Goal: Use online tool/utility: Utilize a website feature to perform a specific function

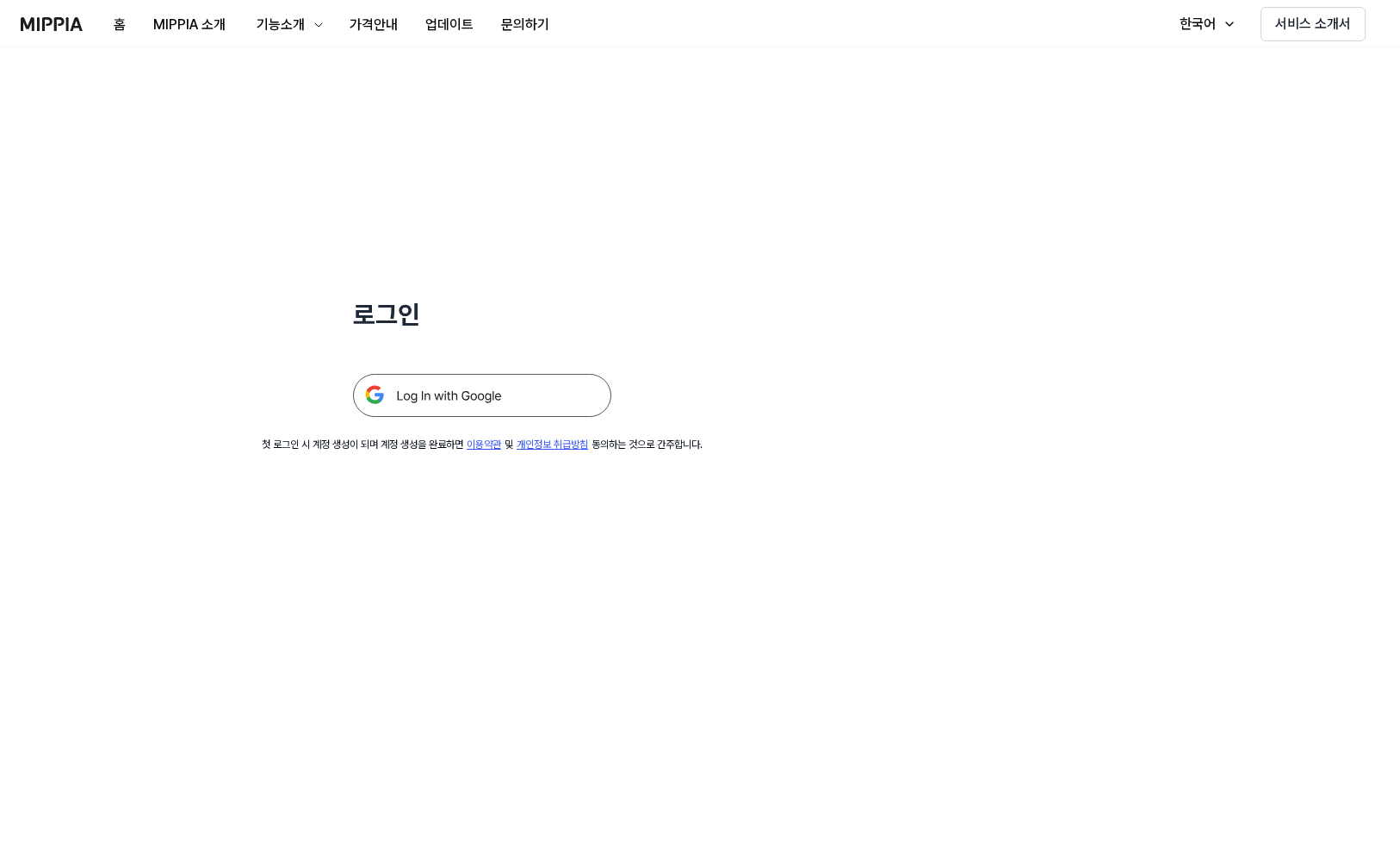
click at [547, 382] on img at bounding box center [482, 395] width 258 height 43
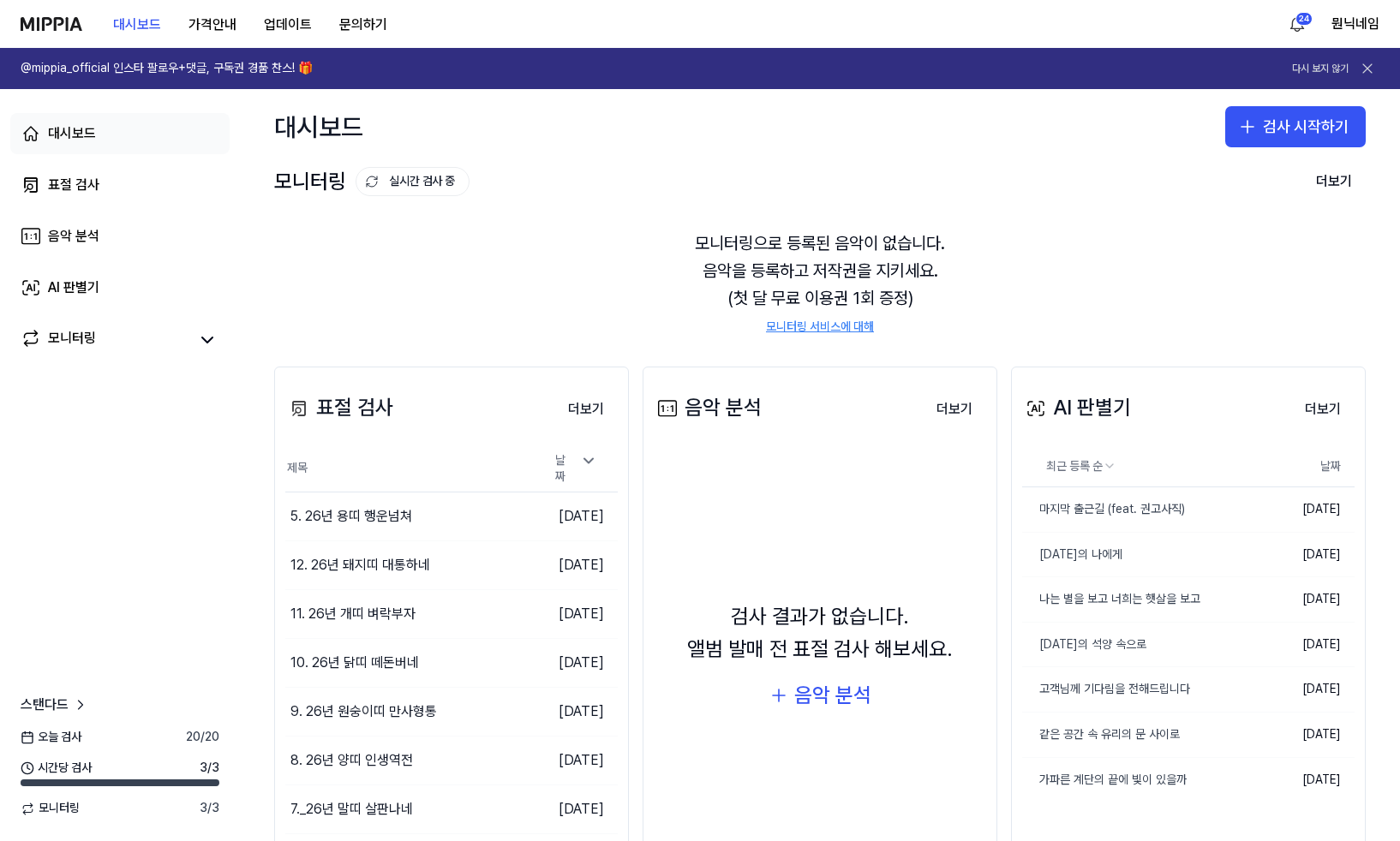
click at [80, 147] on link "대시보드" at bounding box center [120, 133] width 219 height 41
click at [574, 402] on button "더보기" at bounding box center [586, 409] width 63 height 35
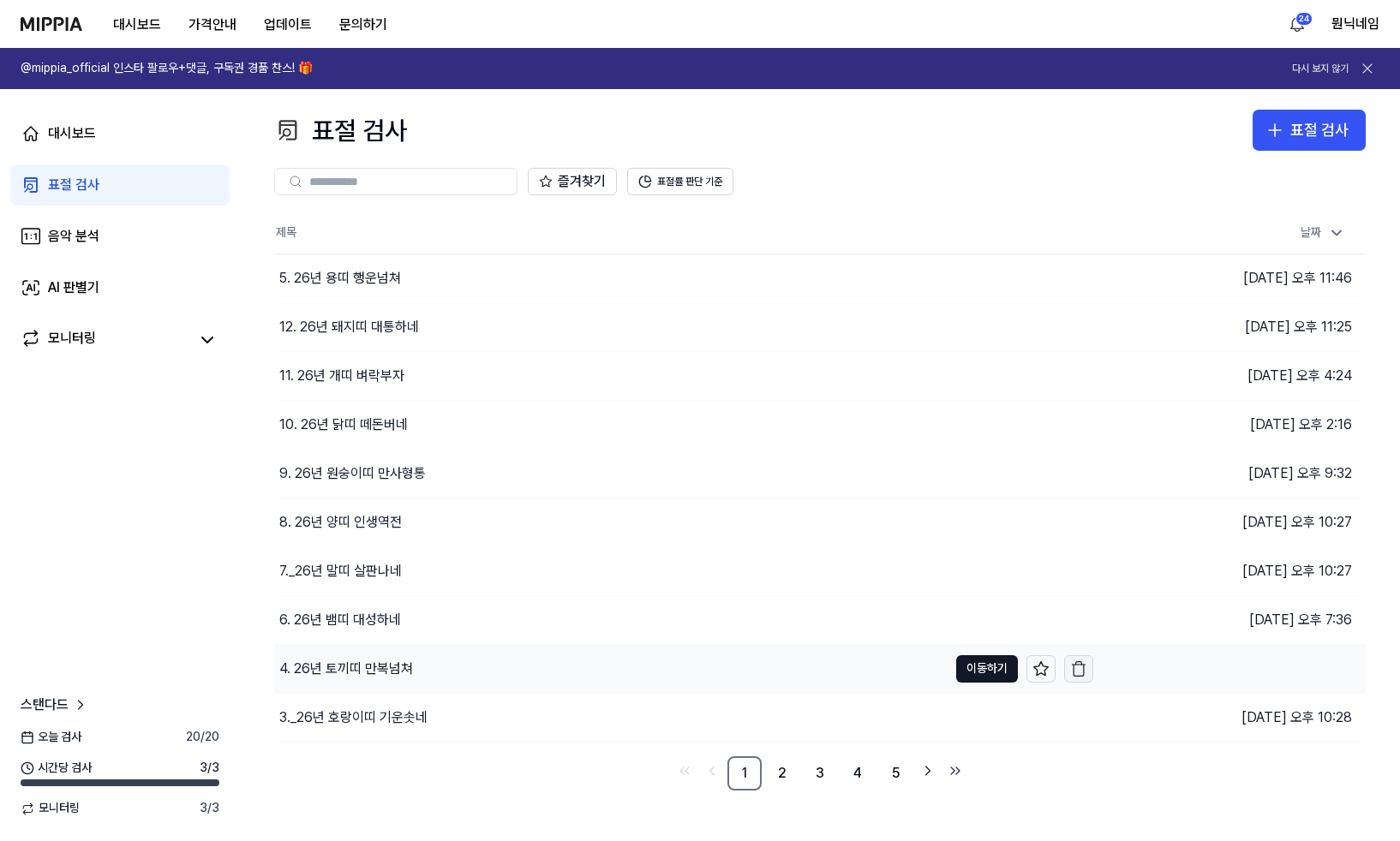
click at [1084, 668] on icon "button" at bounding box center [1079, 669] width 17 height 17
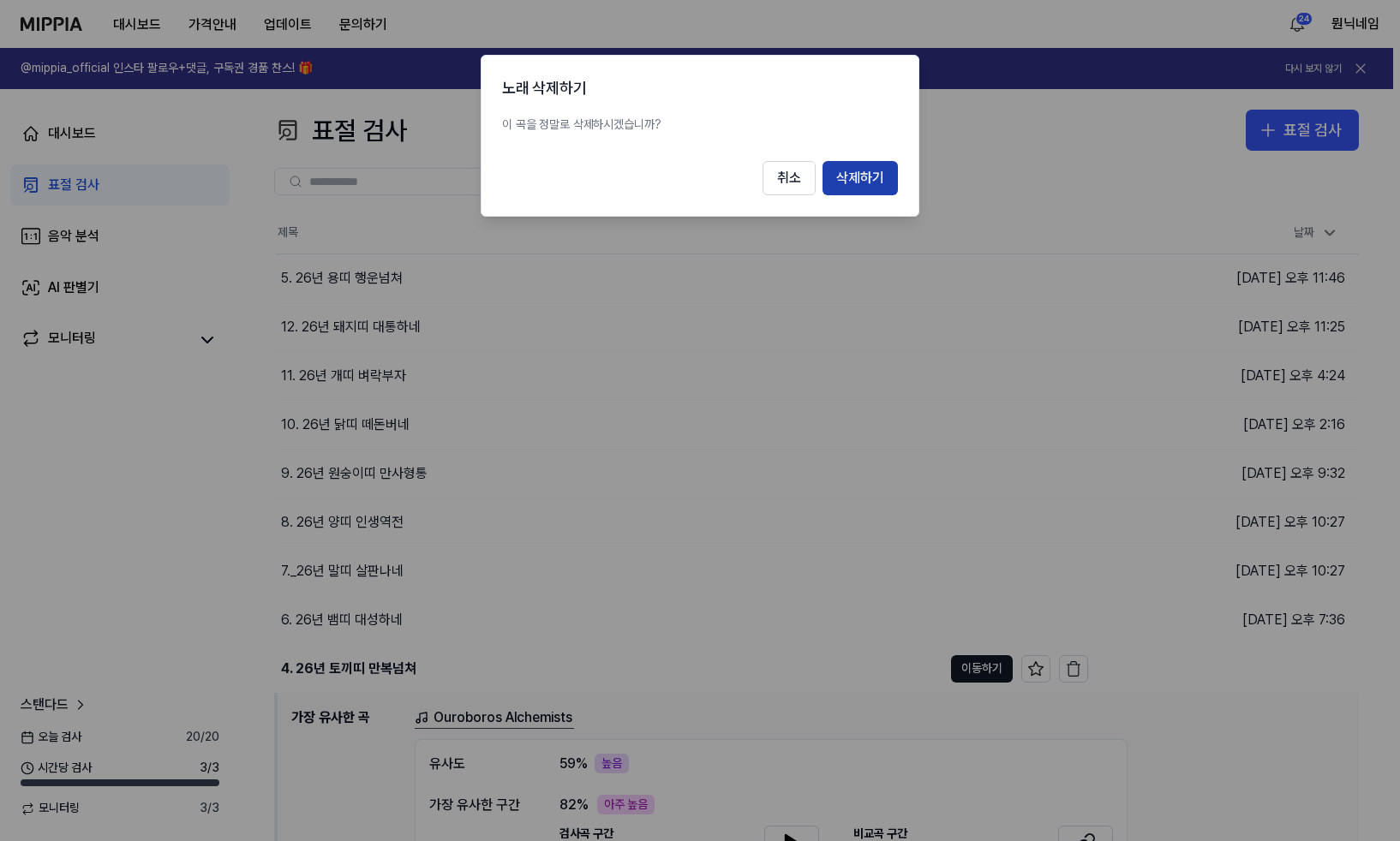
click at [866, 184] on button "삭제하기" at bounding box center [860, 179] width 75 height 35
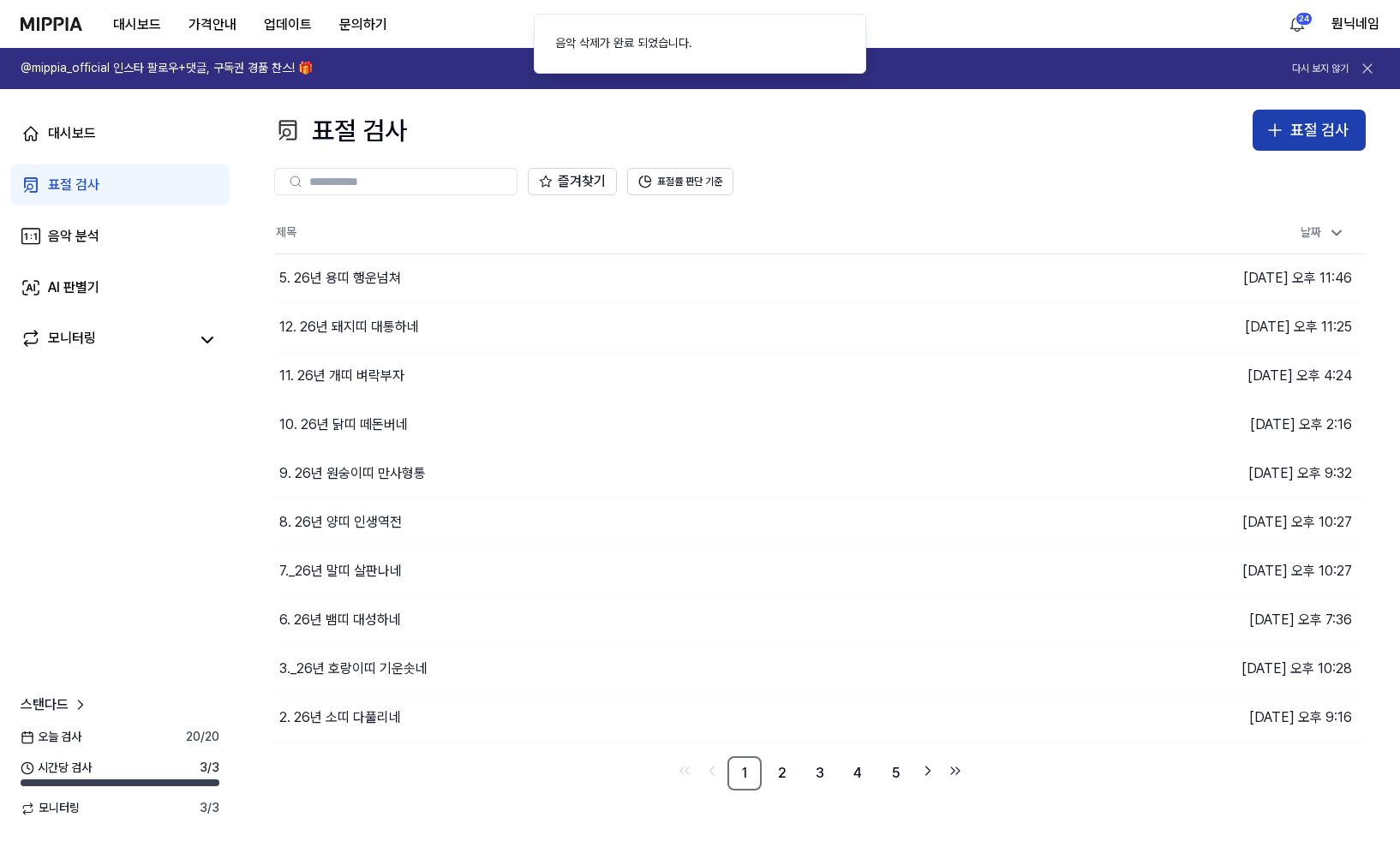
click at [1318, 143] on button "표절 검사" at bounding box center [1309, 129] width 113 height 41
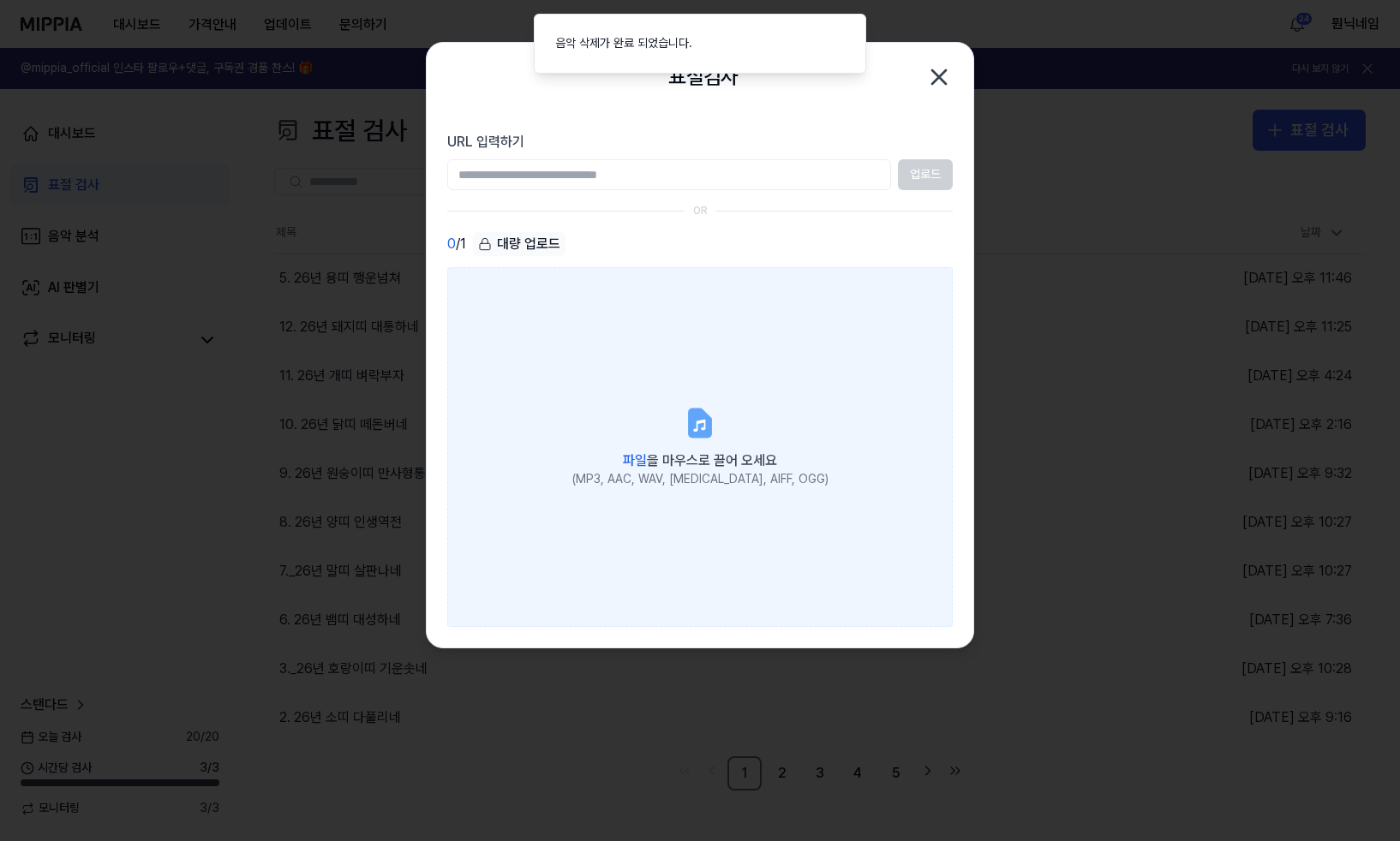
click at [750, 367] on label "파일 을 마우스로 끌어 오세요 (MP3, AAC, WAV, FLAC, AIFF, OGG)" at bounding box center [700, 447] width 506 height 360
click at [0, 0] on input "파일 을 마우스로 끌어 오세요 (MP3, AAC, WAV, FLAC, AIFF, OGG)" at bounding box center [0, 0] width 0 height 0
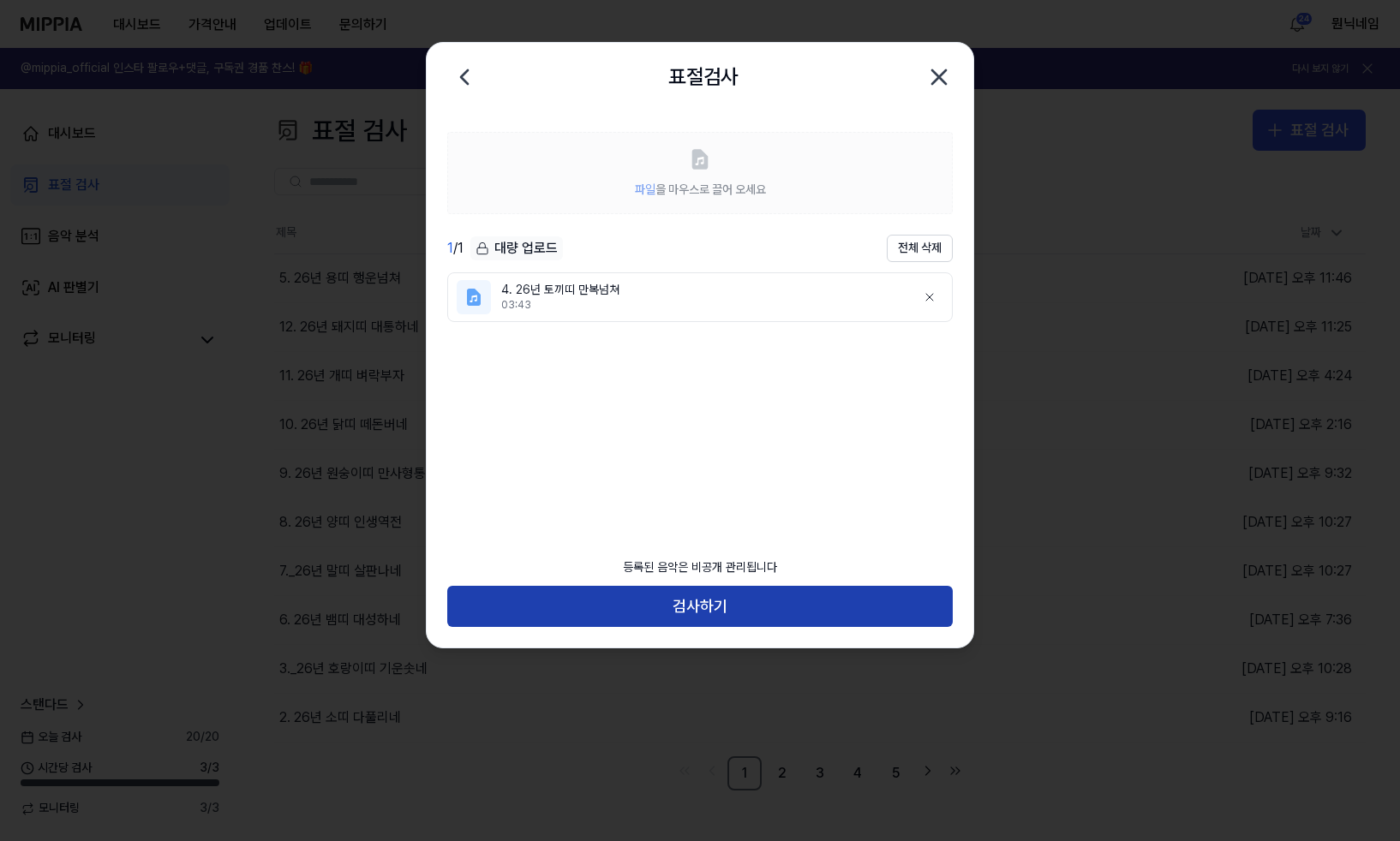
click at [711, 602] on button "검사하기" at bounding box center [700, 606] width 506 height 41
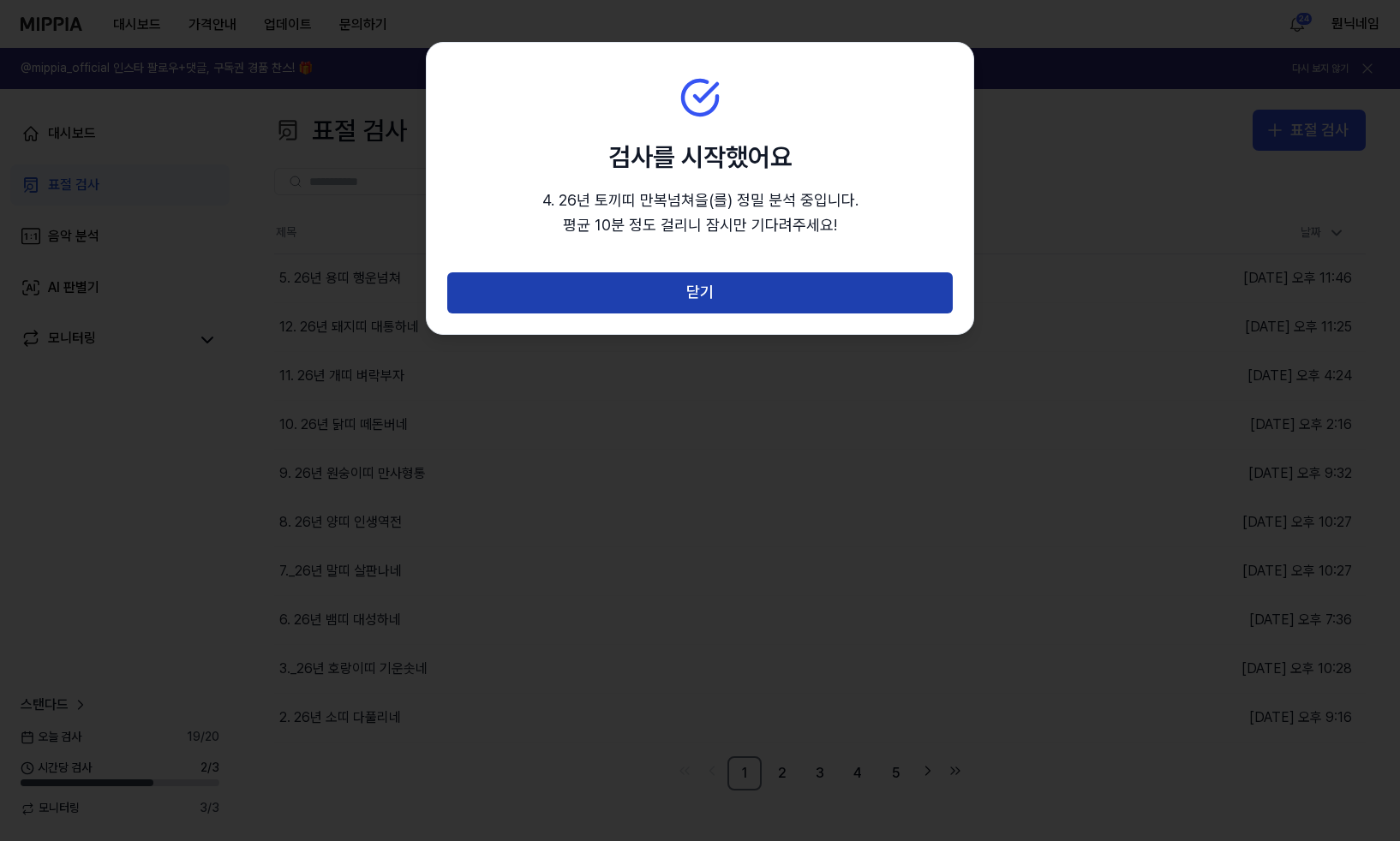
click at [717, 310] on button "닫기" at bounding box center [700, 292] width 506 height 41
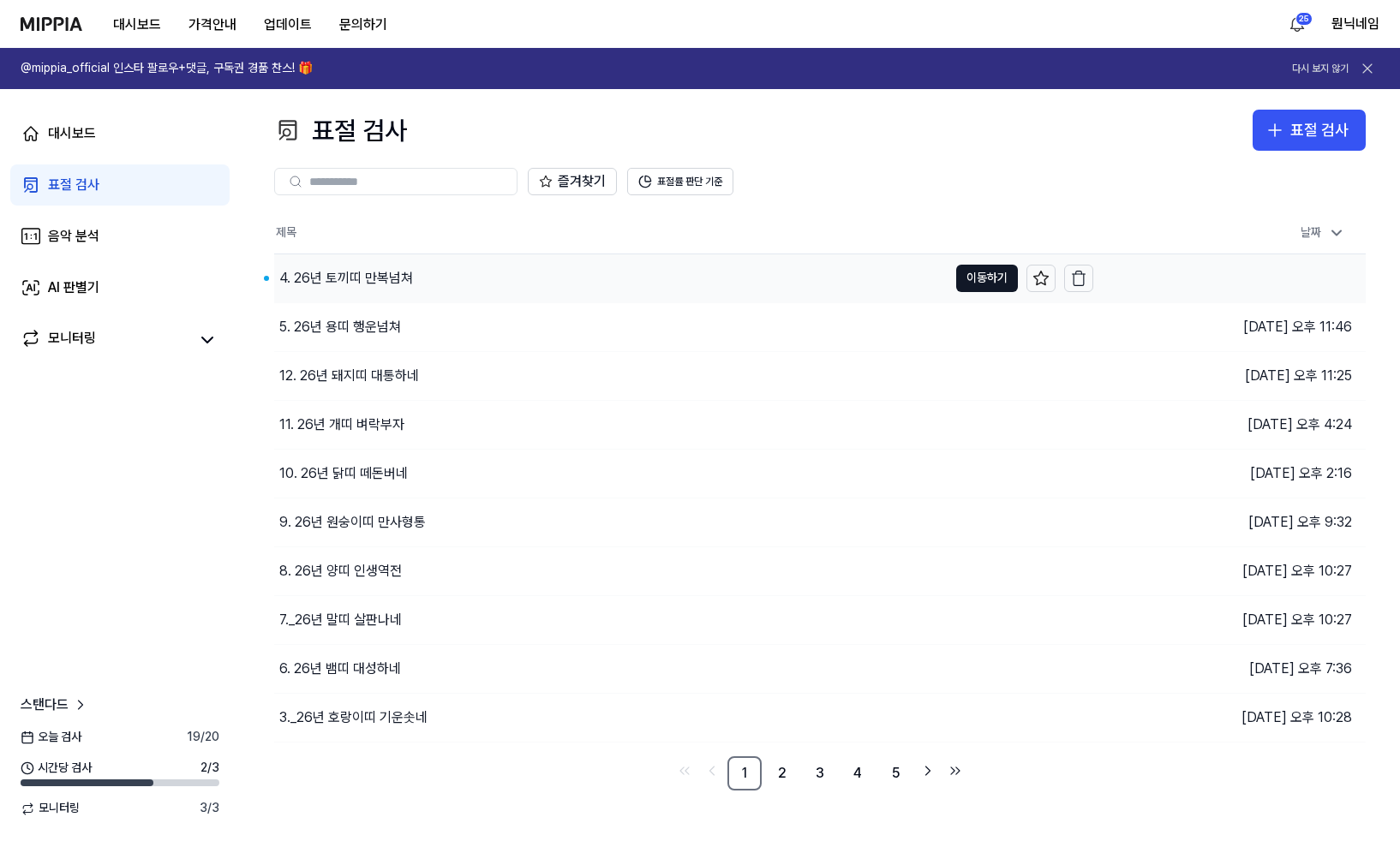
click at [390, 285] on div "4. 26년 토끼띠 만복넘쳐" at bounding box center [346, 278] width 134 height 21
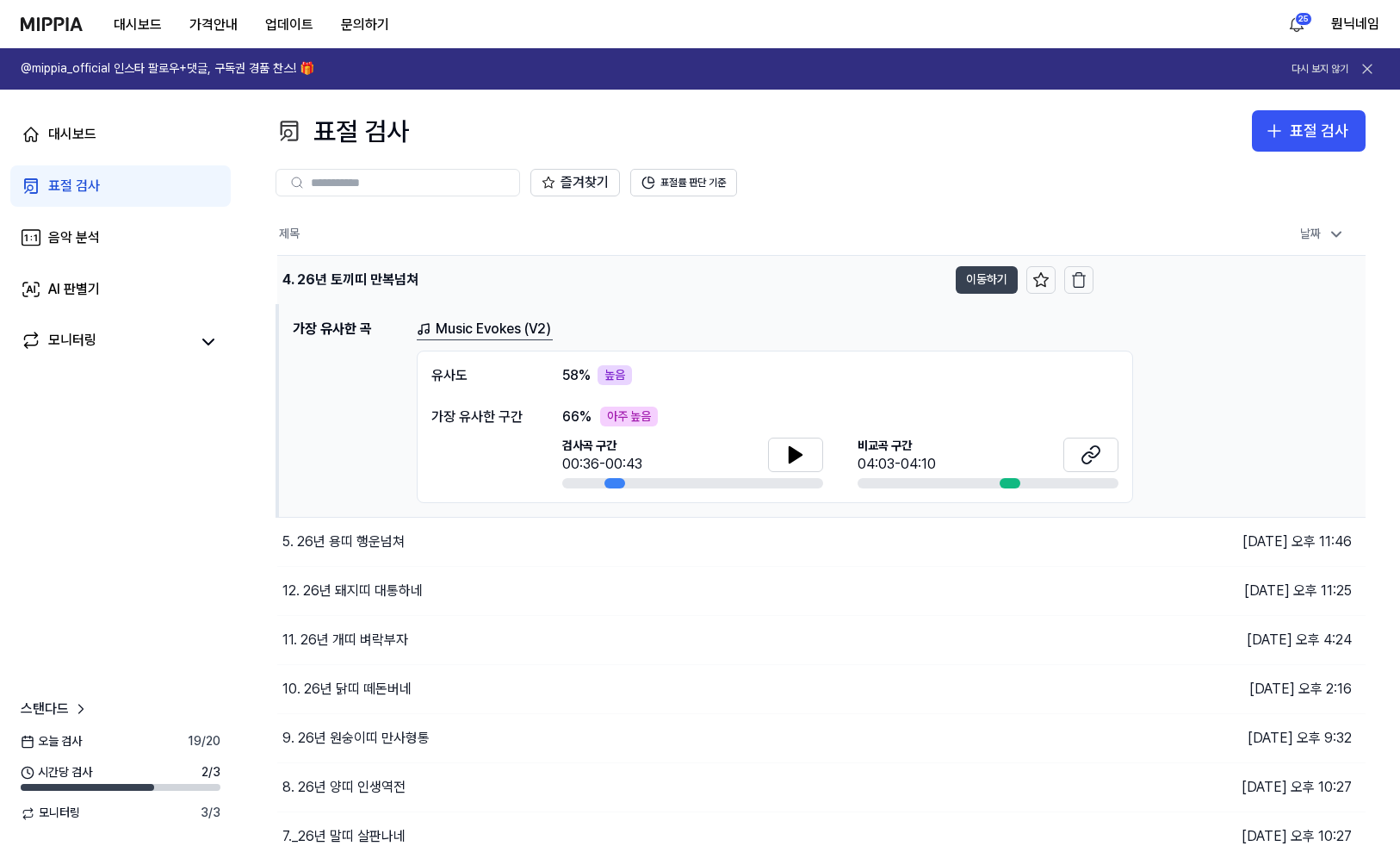
click at [993, 269] on button "이동하기" at bounding box center [986, 280] width 62 height 28
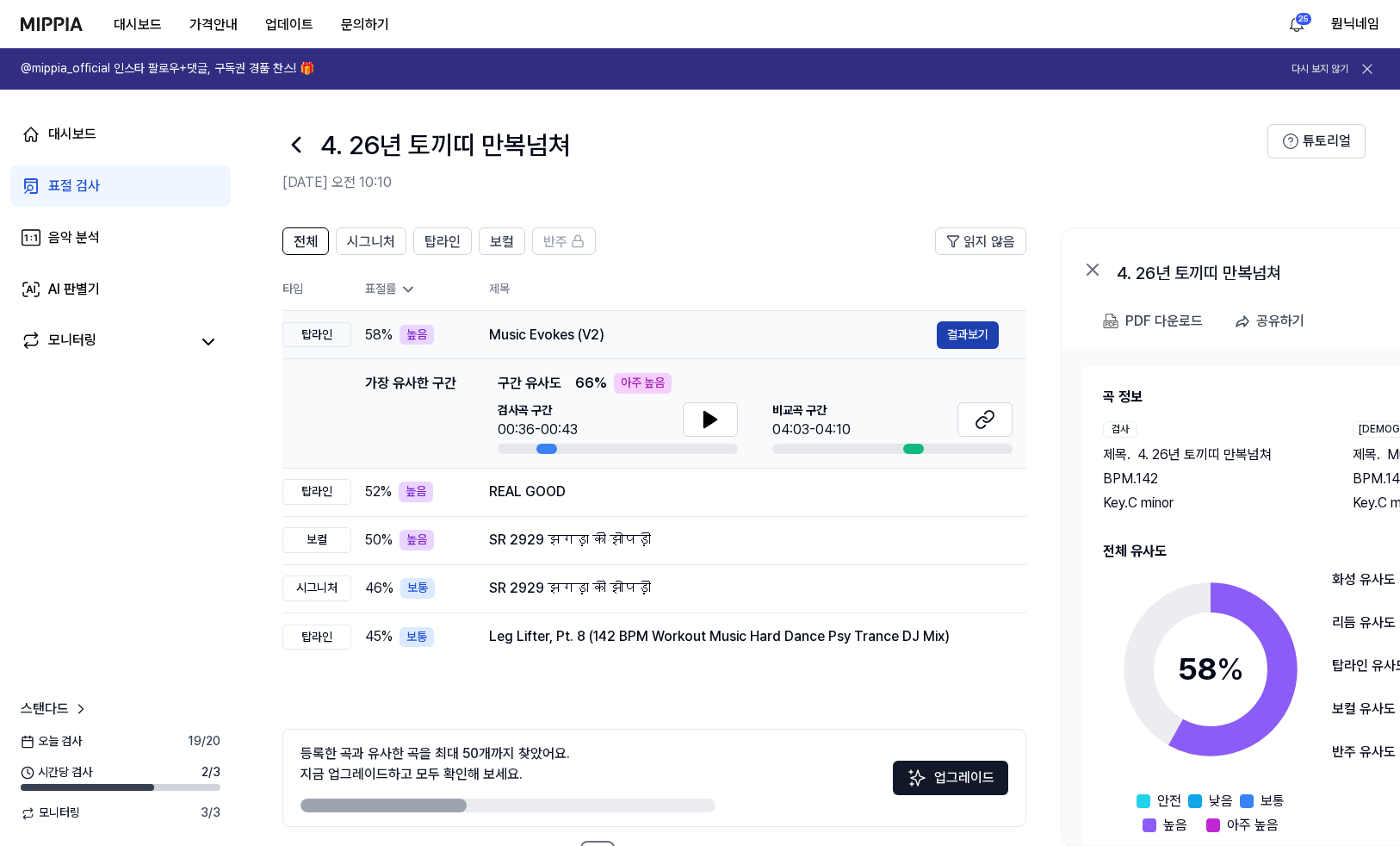
click at [968, 335] on button "결과보기" at bounding box center [968, 335] width 62 height 28
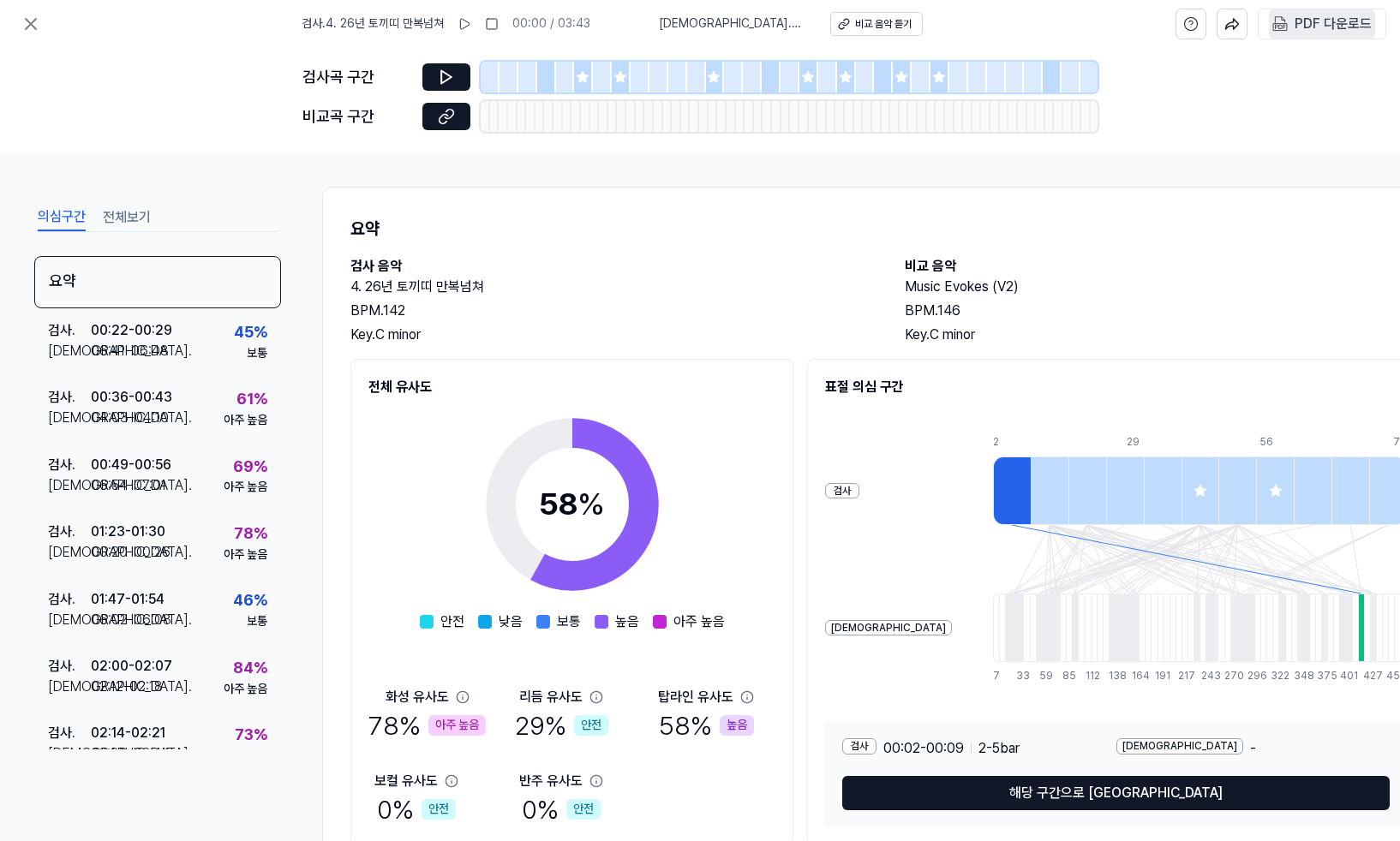
click at [1295, 29] on div "PDF 다운로드" at bounding box center [1332, 24] width 77 height 23
drag, startPoint x: 350, startPoint y: 290, endPoint x: 487, endPoint y: 286, distance: 137.1
click at [487, 286] on h2 "4. 26년 토끼띠 만복넘쳐" at bounding box center [611, 287] width 520 height 21
copy h2 "4. 26년 토끼띠 만복넘쳐"
